Goal: Task Accomplishment & Management: Manage account settings

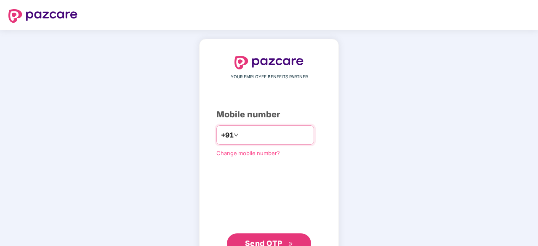
click at [254, 135] on input "number" at bounding box center [274, 134] width 69 height 13
type input "**********"
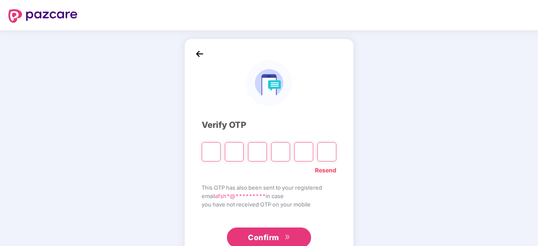
type input "*"
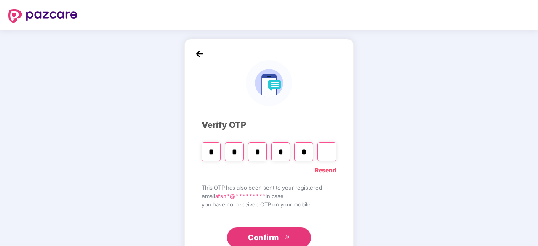
type input "*"
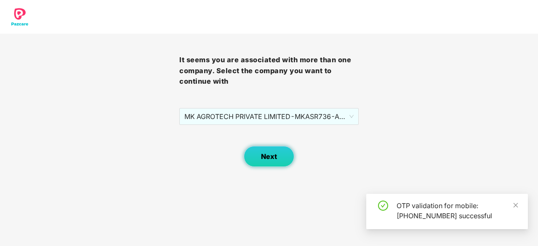
click at [277, 153] on button "Next" at bounding box center [269, 156] width 51 height 21
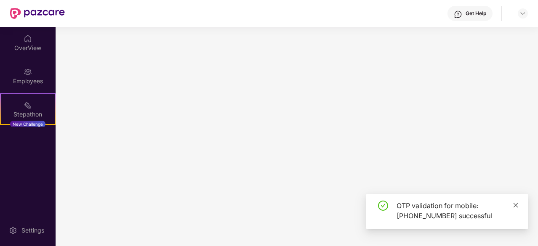
click at [516, 206] on icon "close" at bounding box center [516, 205] width 6 height 6
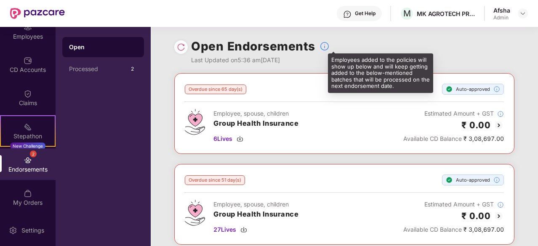
click at [321, 45] on img at bounding box center [324, 46] width 10 height 10
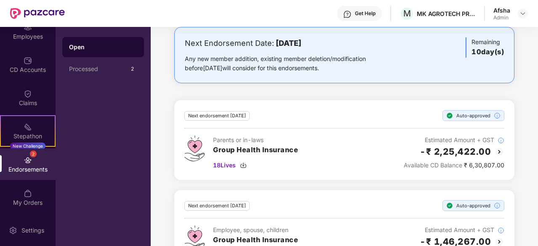
scroll to position [496, 0]
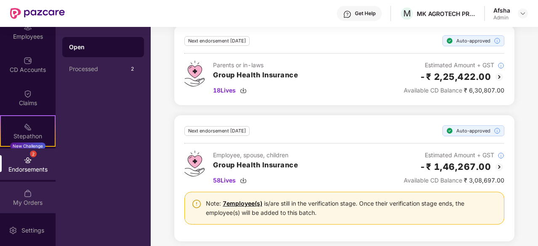
click at [26, 202] on div "My Orders" at bounding box center [28, 203] width 56 height 8
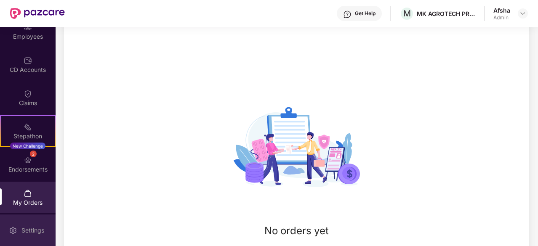
scroll to position [115, 0]
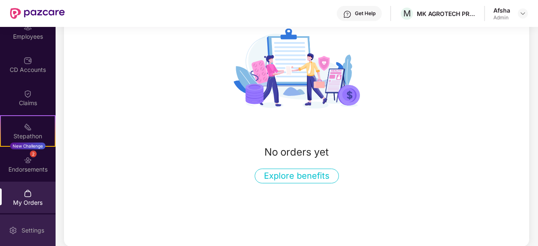
click at [35, 229] on div "Settings" at bounding box center [33, 230] width 28 height 8
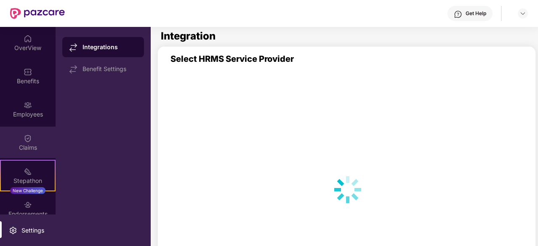
click at [27, 145] on div "Claims" at bounding box center [28, 148] width 56 height 8
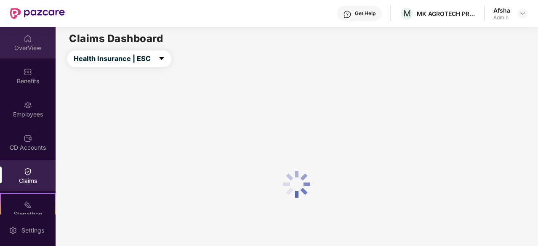
click at [33, 47] on div "OverView" at bounding box center [28, 48] width 56 height 8
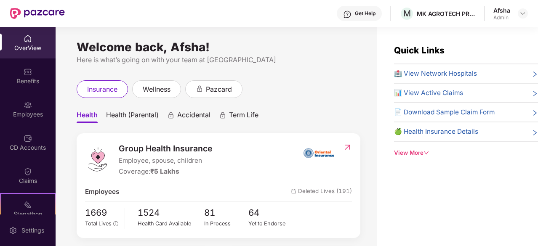
click at [426, 152] on icon "down" at bounding box center [426, 153] width 5 height 3
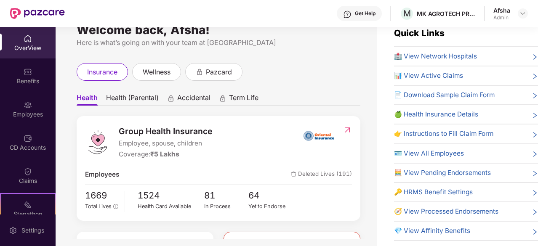
scroll to position [27, 0]
